Goal: Transaction & Acquisition: Subscribe to service/newsletter

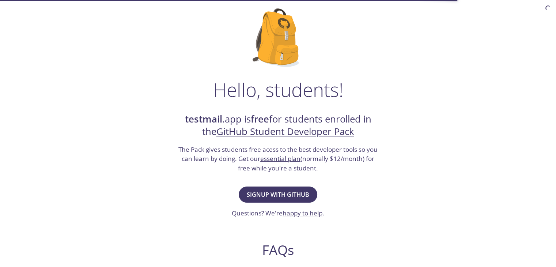
scroll to position [48, 0]
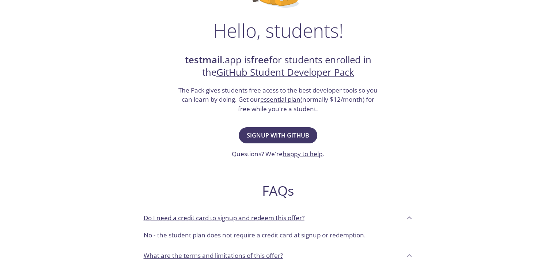
drag, startPoint x: 561, startPoint y: 99, endPoint x: 561, endPoint y: 146, distance: 47.5
click at [555, 146] on html "testmail .app Product Pricing Docs Blog Signup Signin Hello, students! testmail…" at bounding box center [278, 210] width 556 height 630
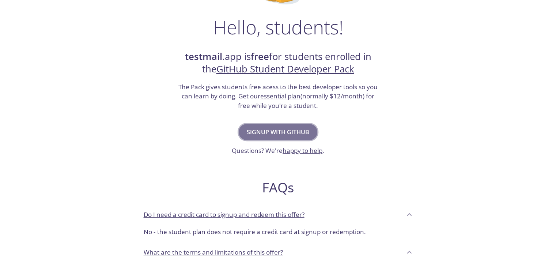
click at [288, 137] on button "Signup with GitHub" at bounding box center [278, 132] width 79 height 16
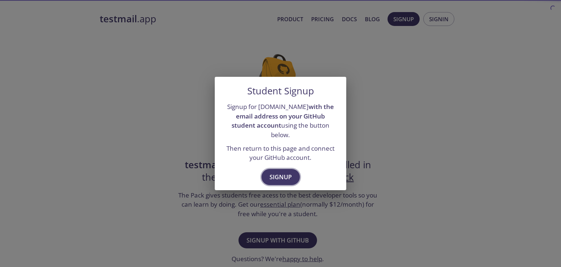
drag, startPoint x: 279, startPoint y: 183, endPoint x: 286, endPoint y: 174, distance: 11.4
click at [286, 174] on div "Signup" at bounding box center [281, 177] width 132 height 25
click at [286, 174] on span "Signup" at bounding box center [281, 177] width 22 height 10
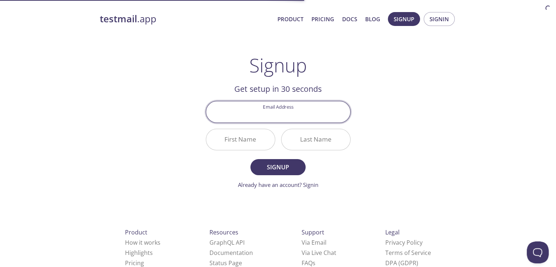
click at [293, 116] on input "Email Address" at bounding box center [278, 111] width 144 height 21
type input "[EMAIL_ADDRESS][DOMAIN_NAME]"
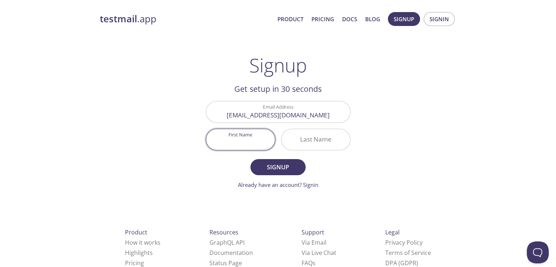
click at [260, 142] on input "First Name" at bounding box center [240, 139] width 69 height 21
type input "[PERSON_NAME]"
click at [365, 90] on div "testmail .app Product Pricing Docs Blog Signup Signin Signup Get setup in 30 se…" at bounding box center [278, 174] width 374 height 335
click at [314, 145] on input "Last Name" at bounding box center [315, 139] width 69 height 21
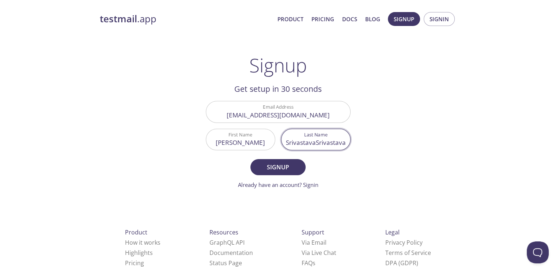
drag, startPoint x: 316, startPoint y: 143, endPoint x: 271, endPoint y: 141, distance: 45.4
click at [271, 141] on div "Email Address [EMAIL_ADDRESS][DOMAIN_NAME] First Name [PERSON_NAME] Last Name […" at bounding box center [278, 125] width 150 height 55
type input "Srivastava"
click at [283, 163] on span "Signup" at bounding box center [277, 167] width 39 height 10
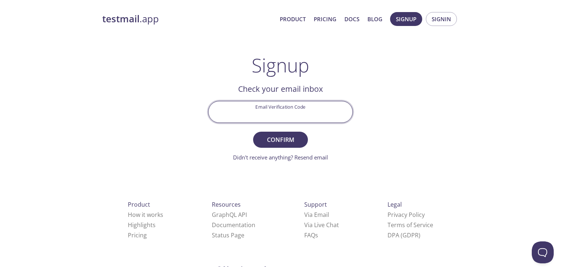
click at [286, 106] on input "Email Verification Code" at bounding box center [281, 111] width 144 height 21
type input "7Q2EQKA"
click at [288, 141] on span "Confirm" at bounding box center [280, 139] width 39 height 10
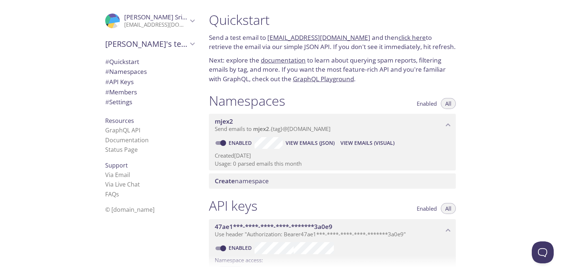
click at [121, 85] on span "# API Keys" at bounding box center [119, 81] width 28 height 8
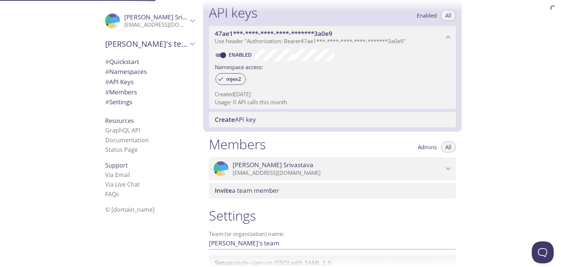
scroll to position [197, 0]
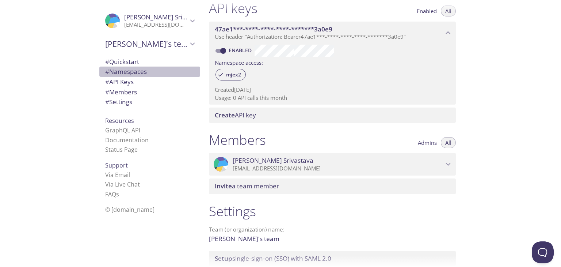
click at [124, 76] on span "# Namespaces" at bounding box center [149, 71] width 89 height 9
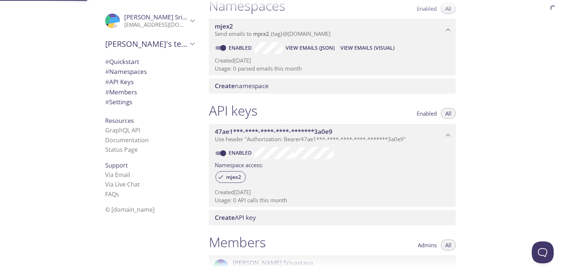
scroll to position [92, 0]
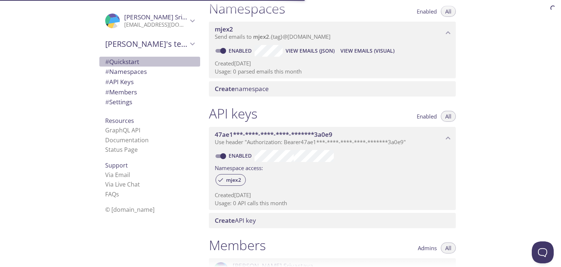
click at [125, 64] on span "# Quickstart" at bounding box center [122, 61] width 34 height 8
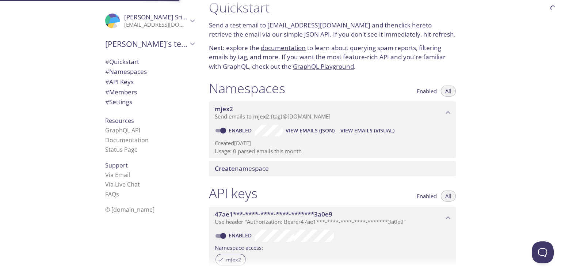
scroll to position [12, 0]
